Goal: Information Seeking & Learning: Learn about a topic

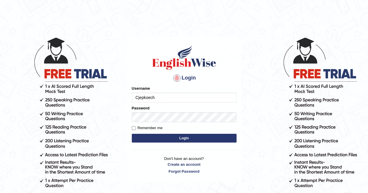
click at [170, 138] on button "Login" at bounding box center [184, 138] width 105 height 9
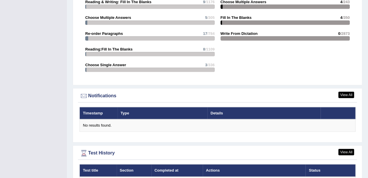
scroll to position [699, 0]
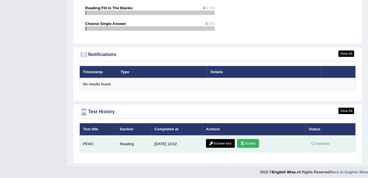
click at [249, 142] on link "Scores" at bounding box center [248, 143] width 22 height 9
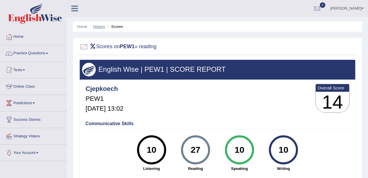
click at [101, 25] on link "History" at bounding box center [99, 26] width 12 height 4
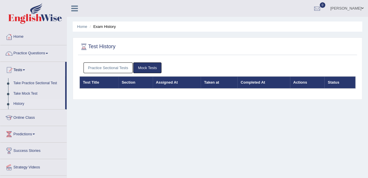
click at [119, 65] on link "Practice Sectional Tests" at bounding box center [107, 68] width 49 height 11
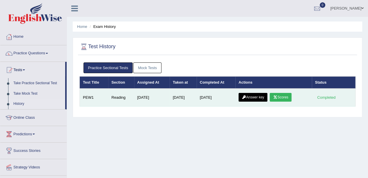
click at [262, 96] on link "Answer key" at bounding box center [252, 97] width 29 height 9
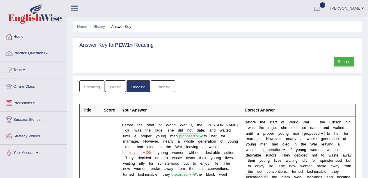
click at [48, 52] on link "Practice Questions" at bounding box center [33, 52] width 66 height 15
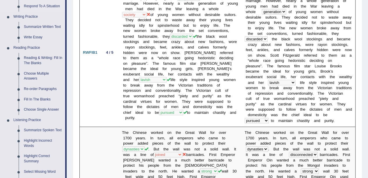
scroll to position [138, 0]
click at [50, 62] on link "Reading & Writing: Fill In The Blanks" at bounding box center [43, 60] width 44 height 15
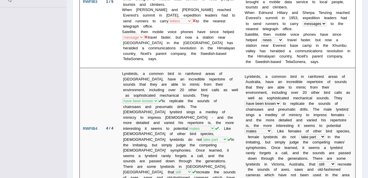
scroll to position [448, 0]
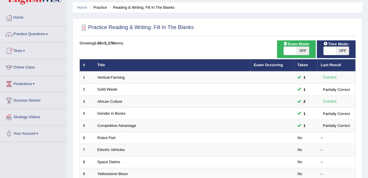
scroll to position [19, 0]
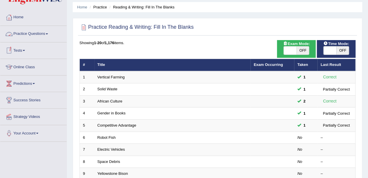
click at [47, 34] on link "Practice Questions" at bounding box center [33, 33] width 66 height 15
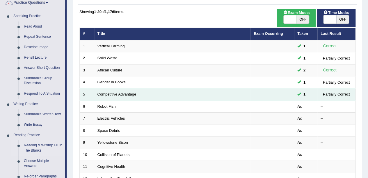
scroll to position [50, 0]
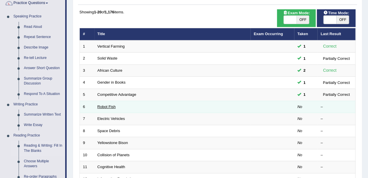
click at [111, 107] on link "Robot Fish" at bounding box center [106, 107] width 18 height 4
click at [108, 106] on link "Robot Fish" at bounding box center [106, 107] width 18 height 4
click at [101, 106] on link "Robot Fish" at bounding box center [106, 107] width 18 height 4
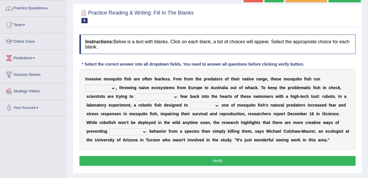
scroll to position [45, 0]
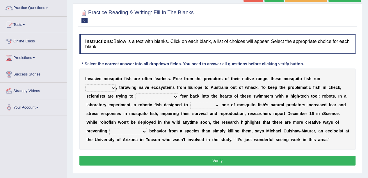
click at [112, 88] on select "occupant flippant rampant concordant" at bounding box center [100, 88] width 31 height 7
select select "rampant"
click at [85, 85] on select "occupant flippant rampant concordant" at bounding box center [100, 88] width 31 height 7
click at [163, 96] on select "accept spike strike drake" at bounding box center [157, 96] width 42 height 7
select select "spike"
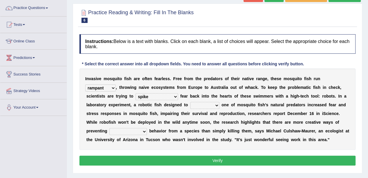
click at [136, 93] on select "accept spike strike drake" at bounding box center [157, 96] width 42 height 7
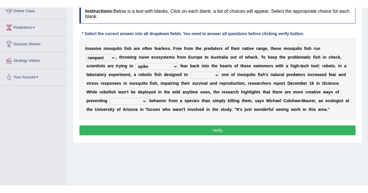
scroll to position [86, 0]
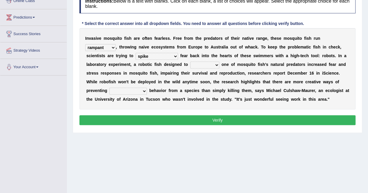
click at [215, 63] on select "bequest mimic battle conquest" at bounding box center [204, 65] width 29 height 7
select select "conquest"
click at [190, 62] on select "bequest mimic battle conquest" at bounding box center [204, 65] width 29 height 7
click at [145, 90] on select "unprivileged unprecedented uncharted unwanted" at bounding box center [128, 91] width 38 height 7
select select "unprecedented"
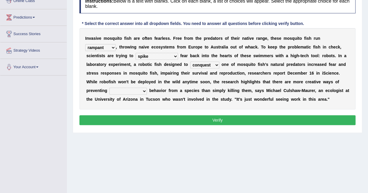
click at [109, 88] on select "unprivileged unprecedented uncharted unwanted" at bounding box center [128, 91] width 38 height 7
click at [171, 115] on button "Verify" at bounding box center [217, 120] width 276 height 10
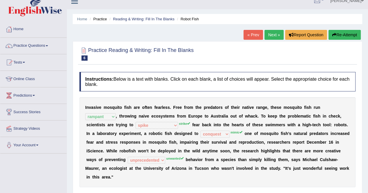
scroll to position [0, 0]
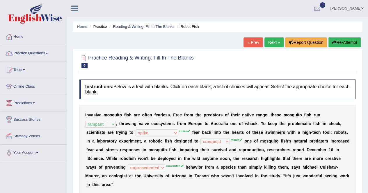
click at [33, 40] on link "Home" at bounding box center [33, 36] width 66 height 15
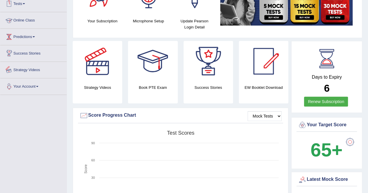
scroll to position [70, 0]
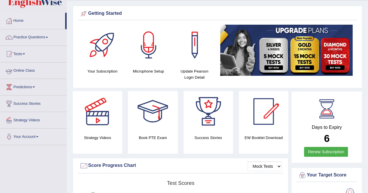
scroll to position [16, 0]
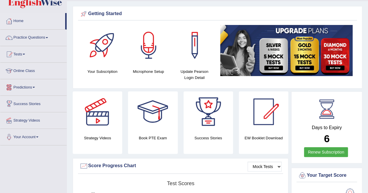
click at [38, 70] on link "Online Class" at bounding box center [33, 70] width 66 height 15
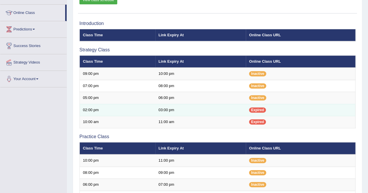
scroll to position [73, 0]
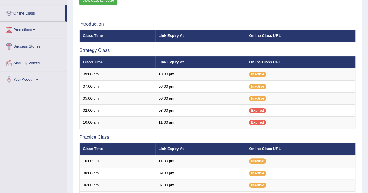
click at [103, 0] on link "View class schedule" at bounding box center [98, 0] width 38 height 9
